Goal: Find specific page/section: Find specific page/section

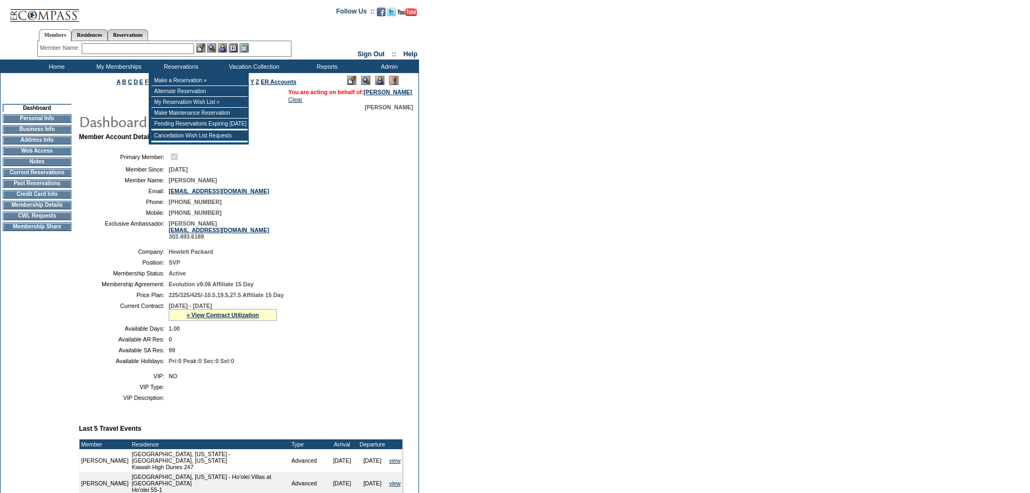
click at [168, 50] on input "text" at bounding box center [138, 48] width 112 height 11
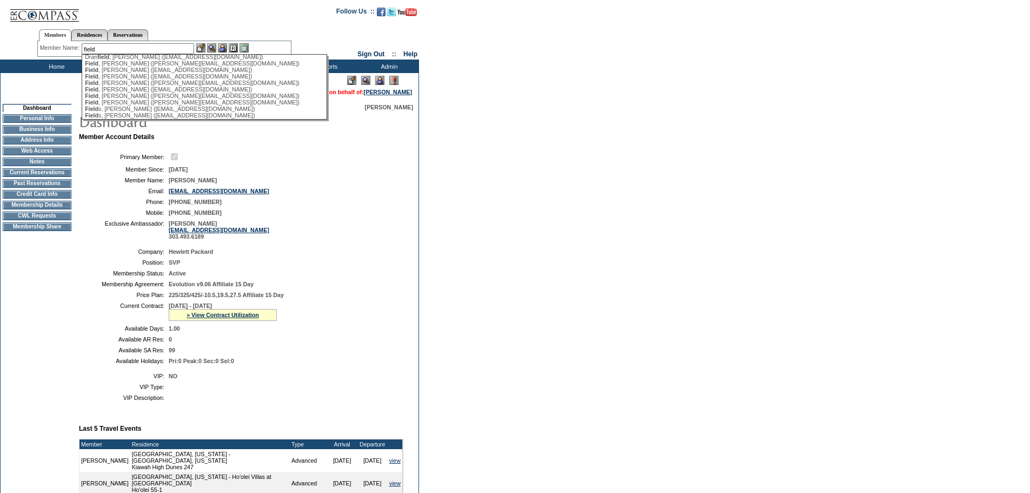
scroll to position [108, 0]
click at [138, 65] on div "Field , Camilla (camillafield@me.com)" at bounding box center [204, 62] width 238 height 6
type input "Field, Camilla (camillafield@me.com)"
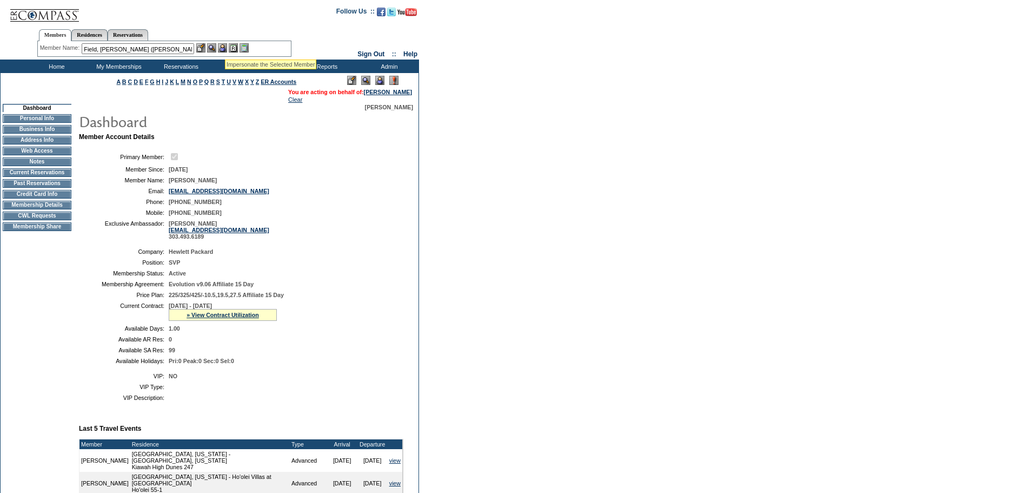
click at [225, 46] on img at bounding box center [222, 47] width 9 height 9
click at [216, 48] on img at bounding box center [211, 47] width 9 height 9
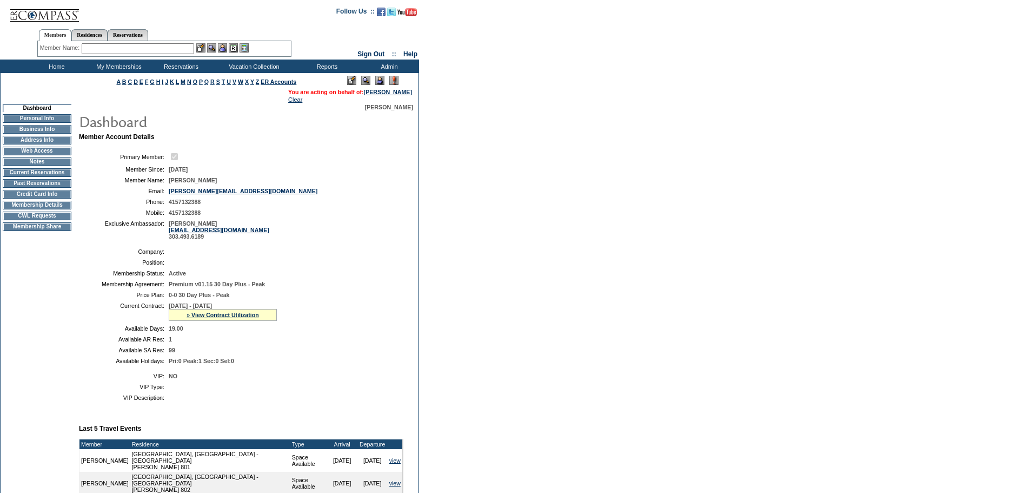
click at [191, 49] on input "text" at bounding box center [138, 48] width 112 height 11
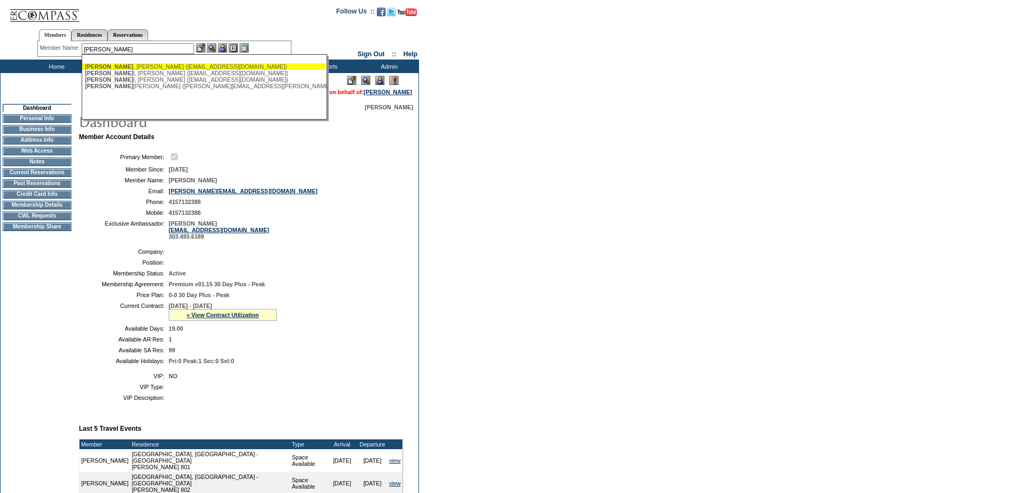
click at [171, 69] on div "[PERSON_NAME] ([EMAIL_ADDRESS][DOMAIN_NAME])" at bounding box center [204, 66] width 238 height 6
type input "[PERSON_NAME] ([EMAIL_ADDRESS][DOMAIN_NAME])"
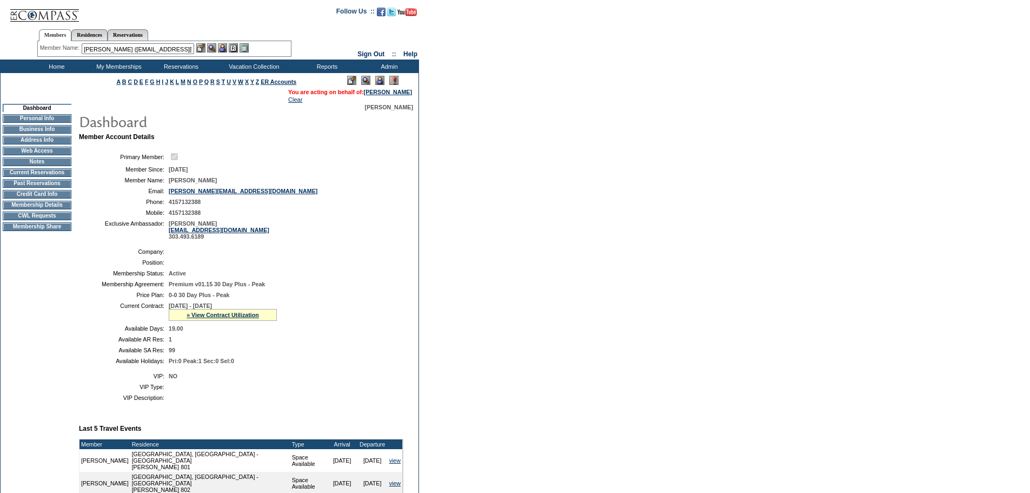
click at [224, 51] on img at bounding box center [222, 47] width 9 height 9
click at [216, 51] on img at bounding box center [211, 47] width 9 height 9
